Goal: Check status: Check status

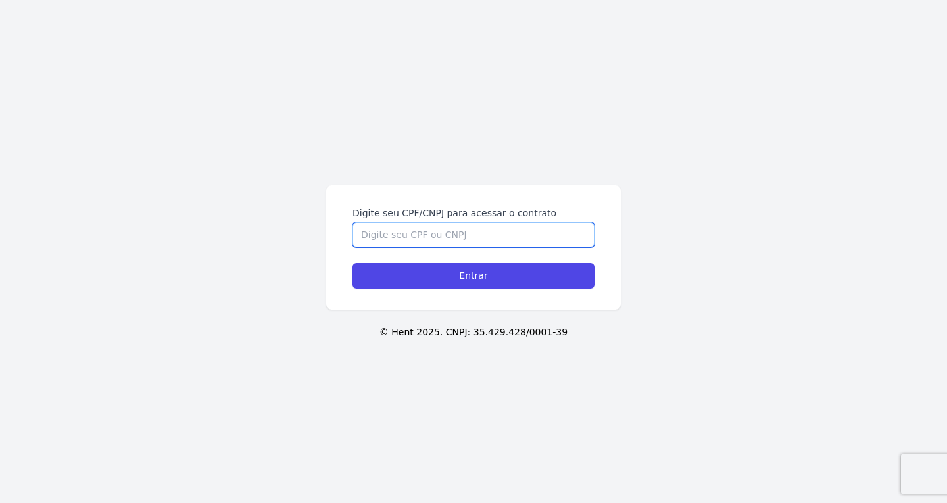
click at [462, 236] on input "Digite seu CPF/CNPJ para acessar o contrato" at bounding box center [473, 234] width 242 height 25
paste input "375.450.718-40"
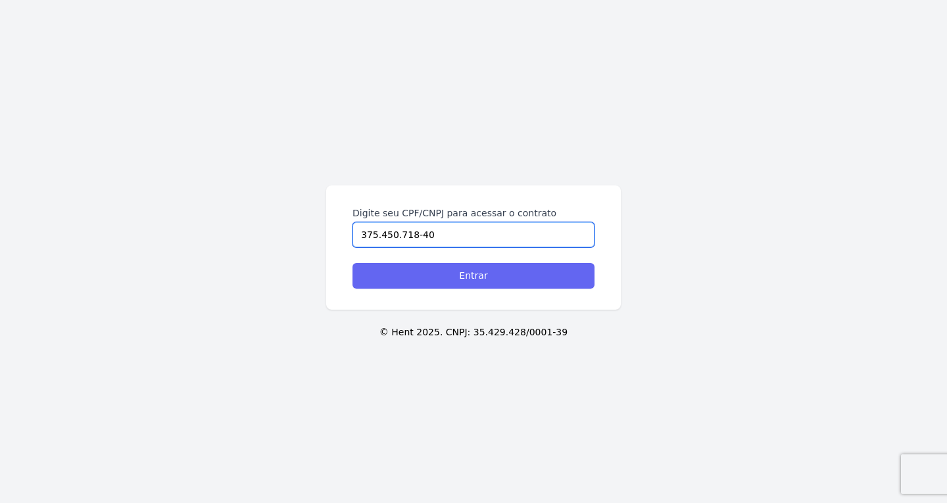
type input "375.450.718-40"
click at [472, 272] on input "Entrar" at bounding box center [473, 276] width 242 height 26
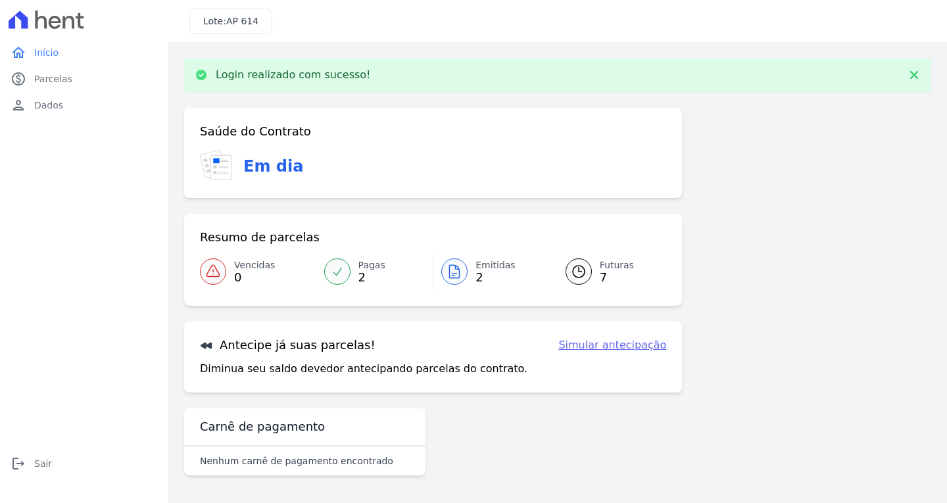
click at [466, 273] on div at bounding box center [454, 271] width 26 height 26
